Goal: Task Accomplishment & Management: Use online tool/utility

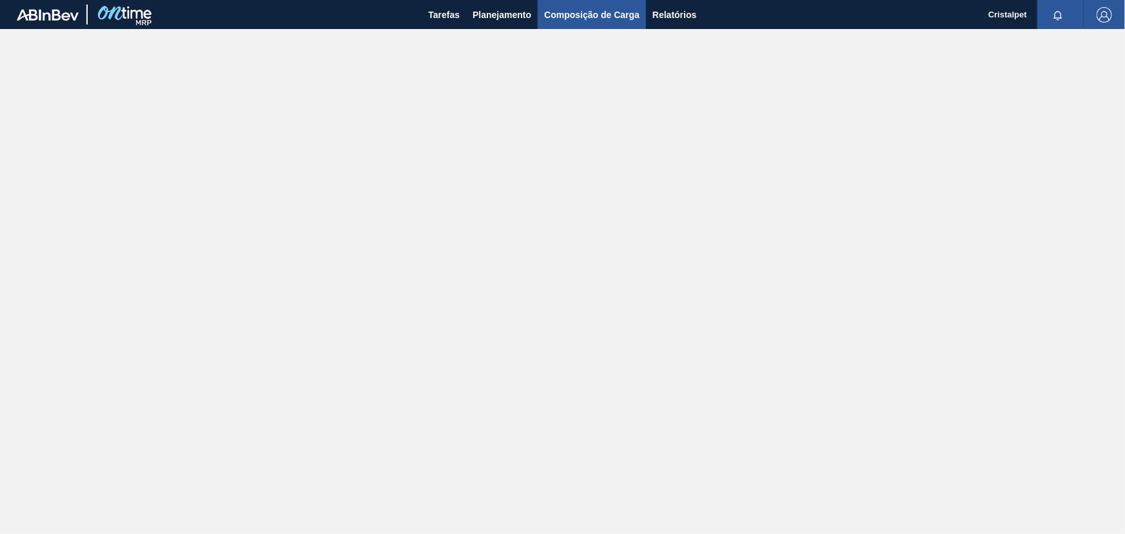
click at [588, 17] on span "Composição de Carga" at bounding box center [591, 14] width 95 height 15
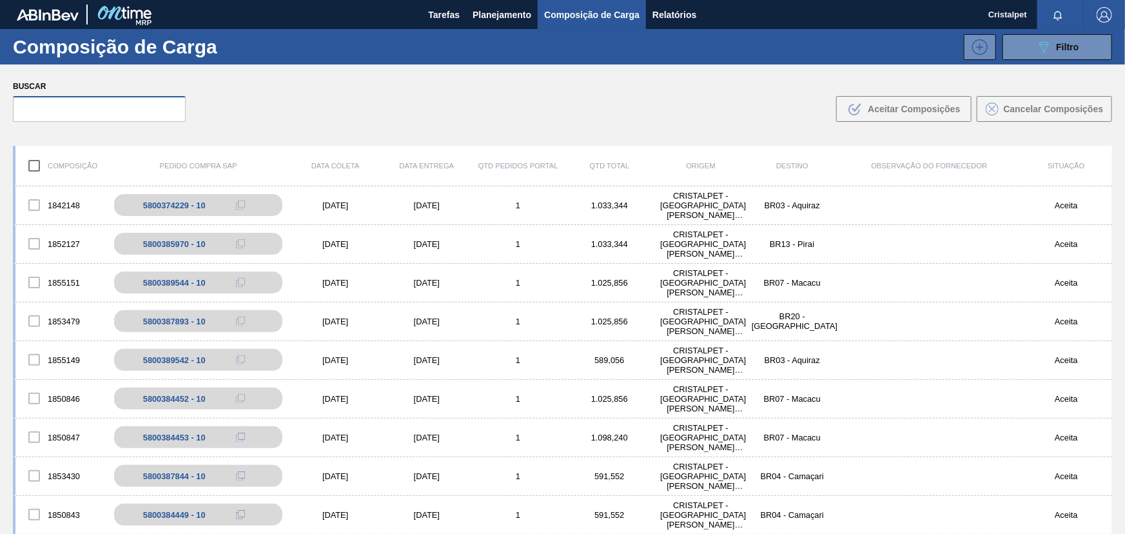
click at [110, 111] on input "text" at bounding box center [99, 109] width 173 height 26
paste input "5800384452"
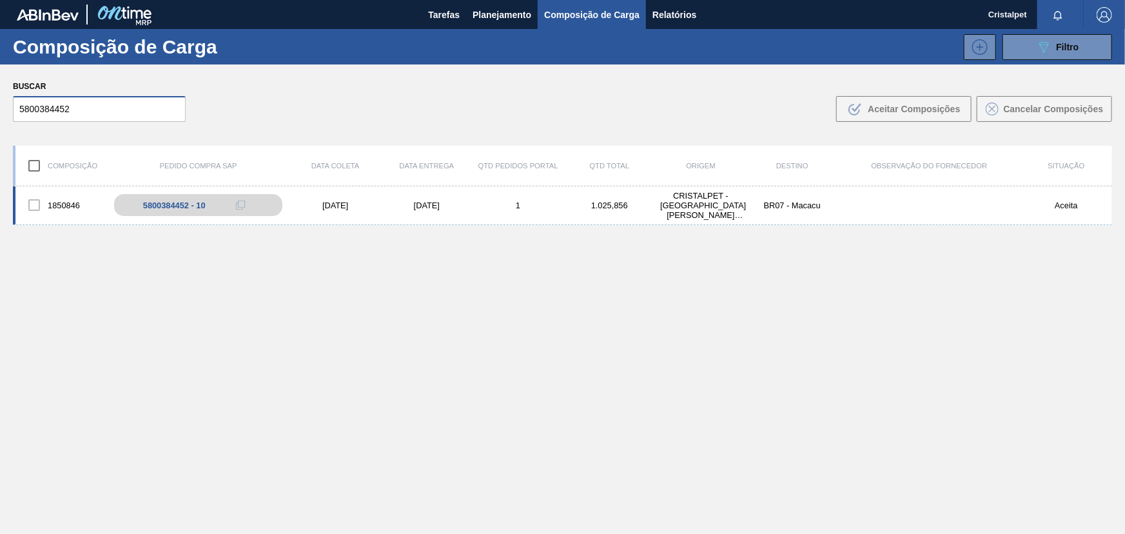
type input "5800384452"
click at [419, 205] on div "[DATE]" at bounding box center [427, 205] width 92 height 10
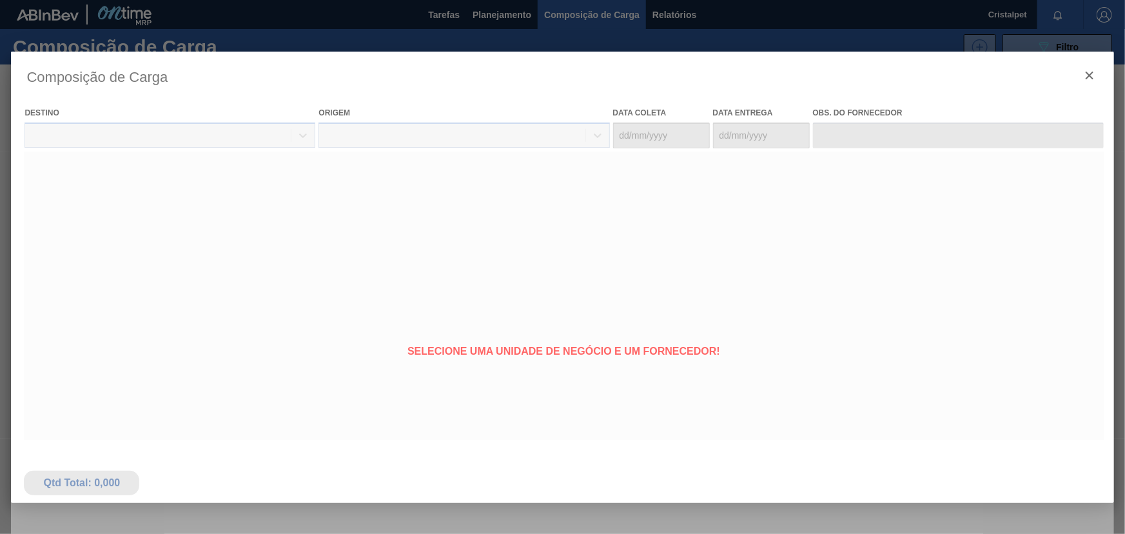
type coleta "[DATE]"
type Entrega "[DATE]"
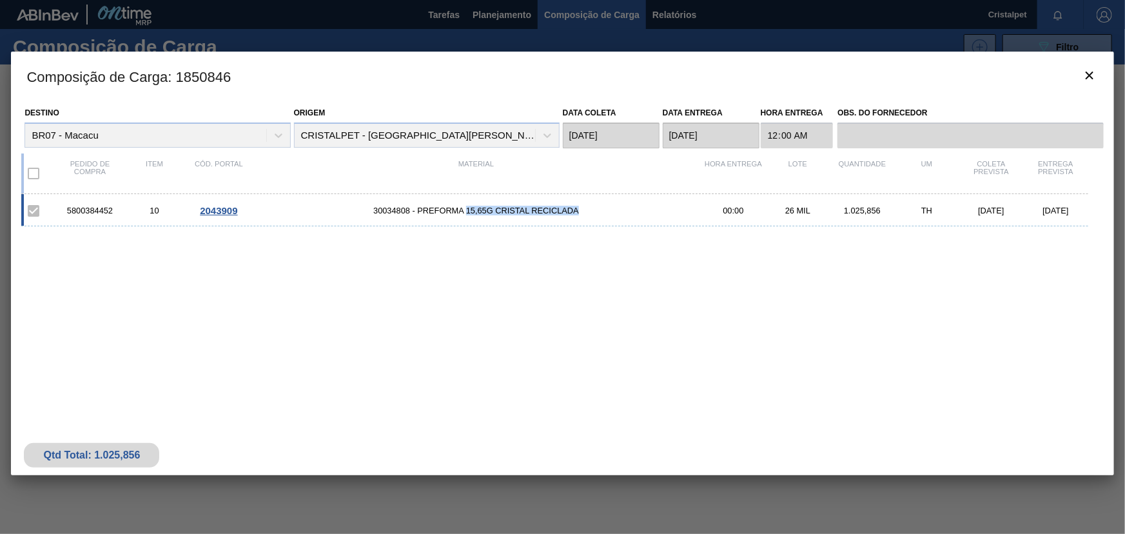
drag, startPoint x: 468, startPoint y: 212, endPoint x: 577, endPoint y: 213, distance: 109.6
click at [577, 213] on span "30034808 - PREFORMA 15,65G CRISTAL RECICLADA" at bounding box center [476, 211] width 450 height 10
